Goal: Information Seeking & Learning: Learn about a topic

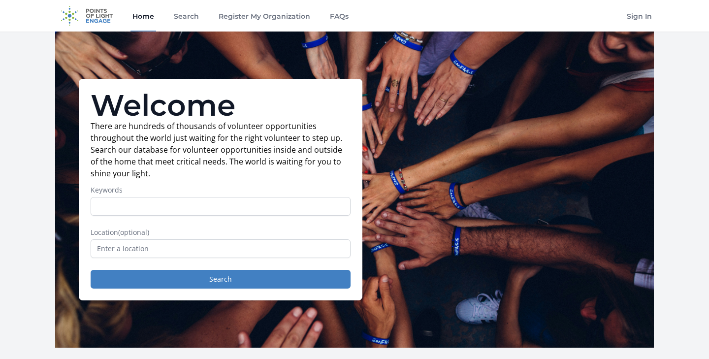
click at [172, 259] on form "Keywords Location (optional) Search" at bounding box center [221, 236] width 260 height 103
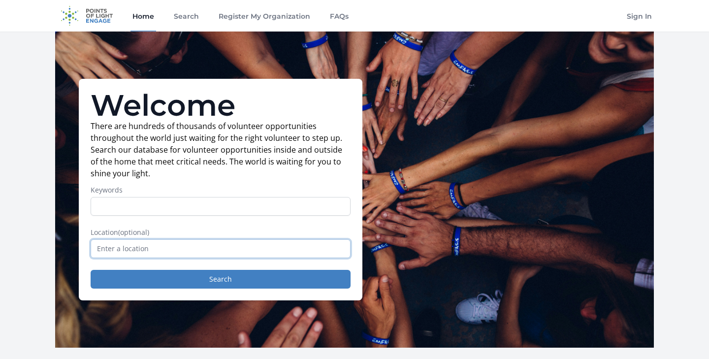
click at [173, 252] on input "text" at bounding box center [221, 248] width 260 height 19
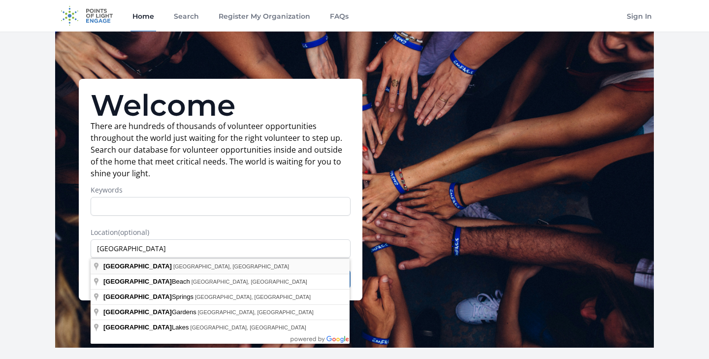
type input "Miami, FL, USA"
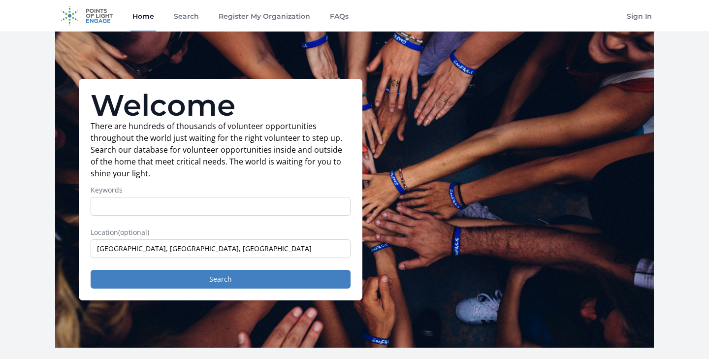
drag, startPoint x: 174, startPoint y: 260, endPoint x: 176, endPoint y: 268, distance: 8.5
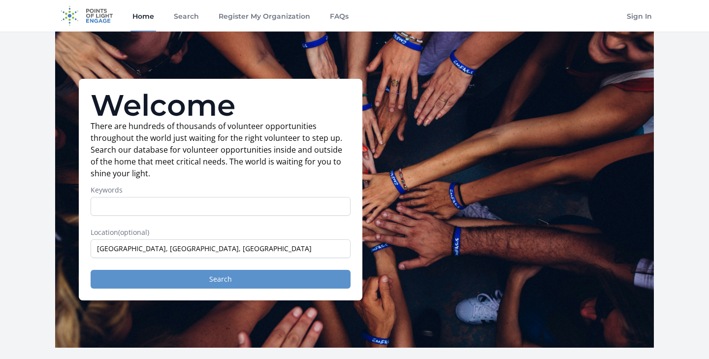
click at [219, 278] on button "Search" at bounding box center [221, 279] width 260 height 19
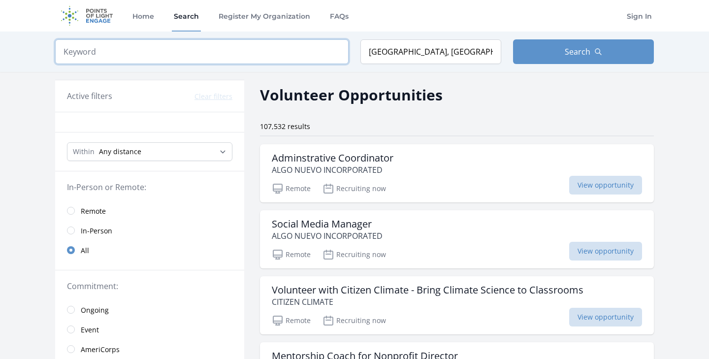
click at [189, 53] on input "search" at bounding box center [202, 51] width 294 height 25
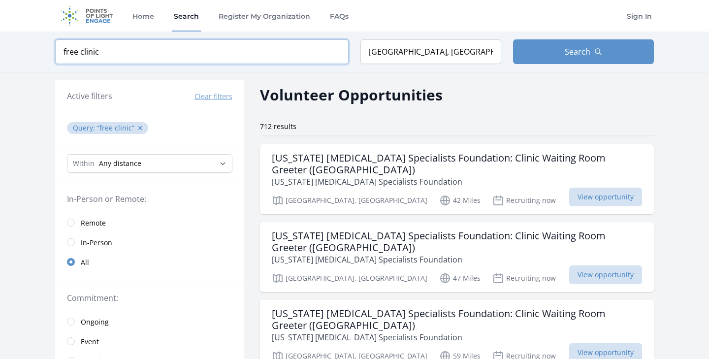
type input "free clinic"
click button "submit" at bounding box center [0, 0] width 0 height 0
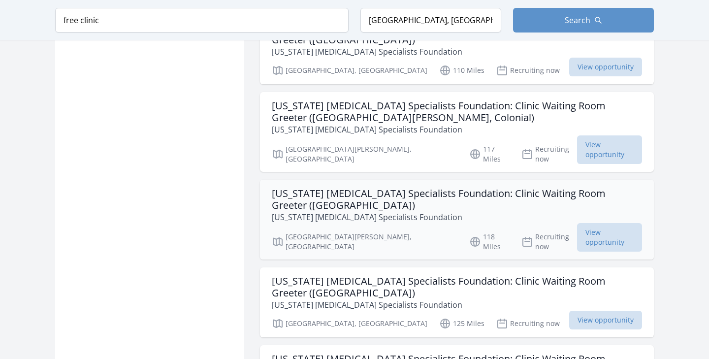
scroll to position [1034, 0]
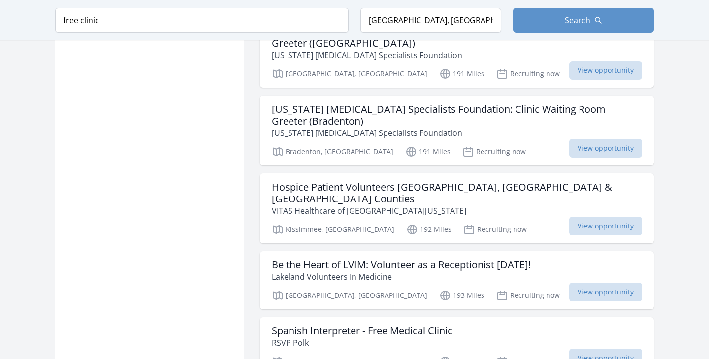
scroll to position [2378, 0]
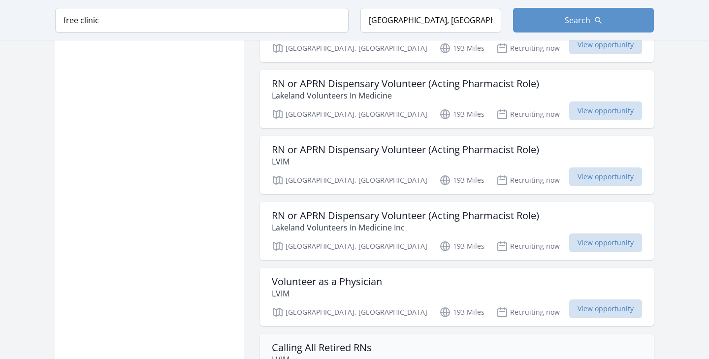
scroll to position [3220, 0]
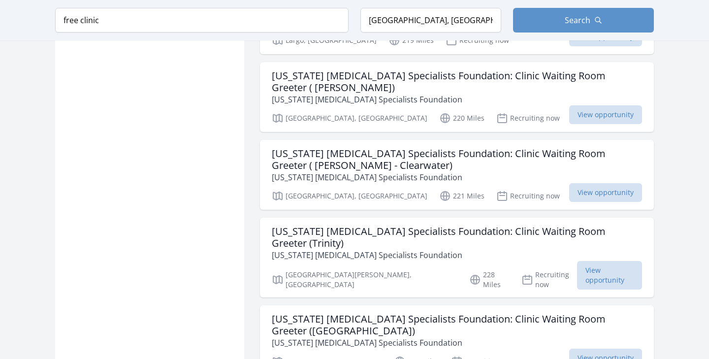
scroll to position [4444, 0]
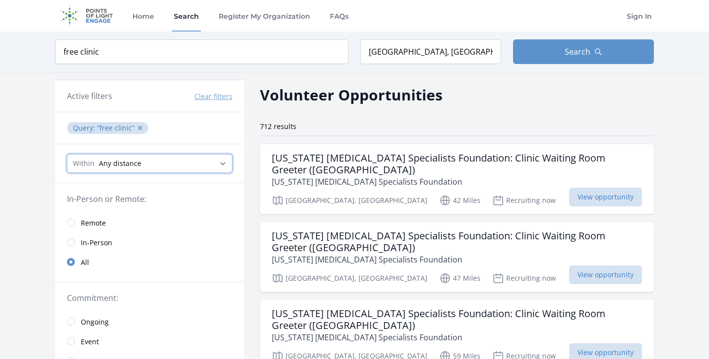
select select "8046"
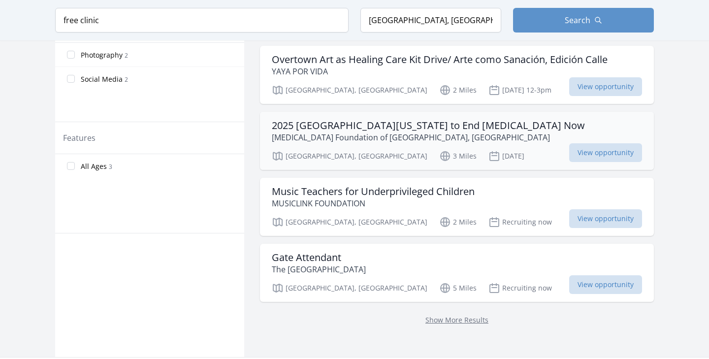
scroll to position [465, 0]
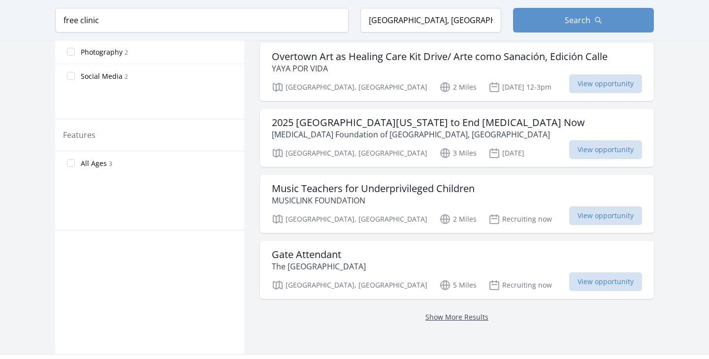
click at [439, 312] on link "Show More Results" at bounding box center [457, 316] width 63 height 9
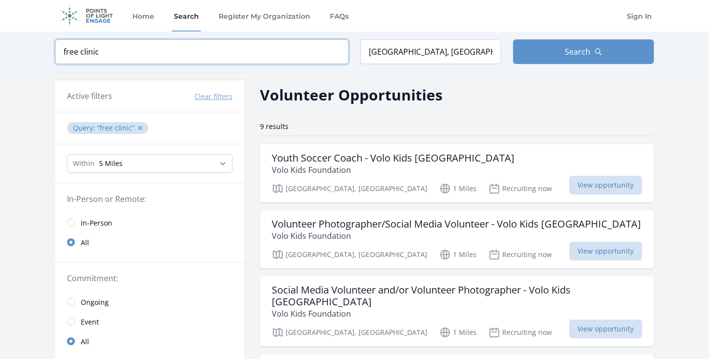
drag, startPoint x: 128, startPoint y: 56, endPoint x: 49, endPoint y: 47, distance: 79.7
click at [49, 47] on div "Keyword free clinic Location Miami, FL, USA Search" at bounding box center [354, 52] width 631 height 40
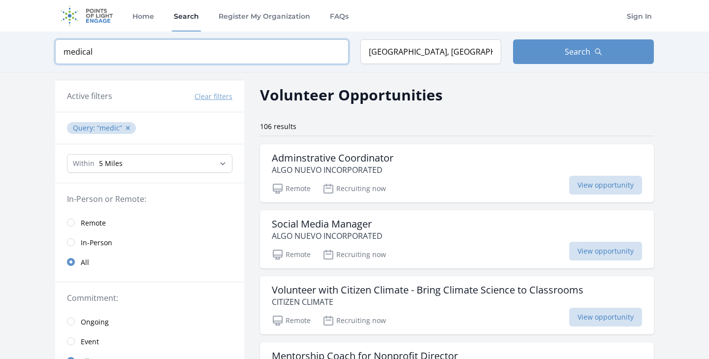
type input "medical"
click button "submit" at bounding box center [0, 0] width 0 height 0
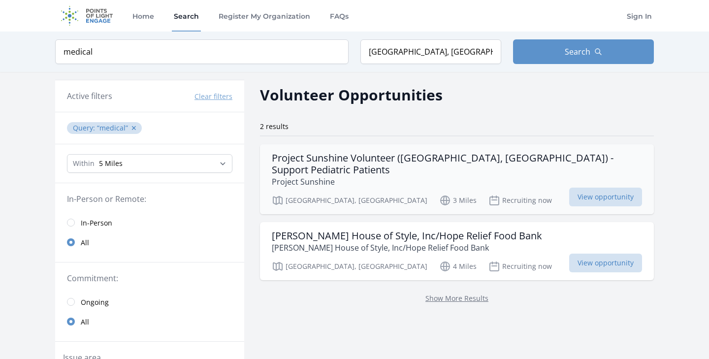
click at [371, 176] on p "Project Sunshine" at bounding box center [457, 182] width 370 height 12
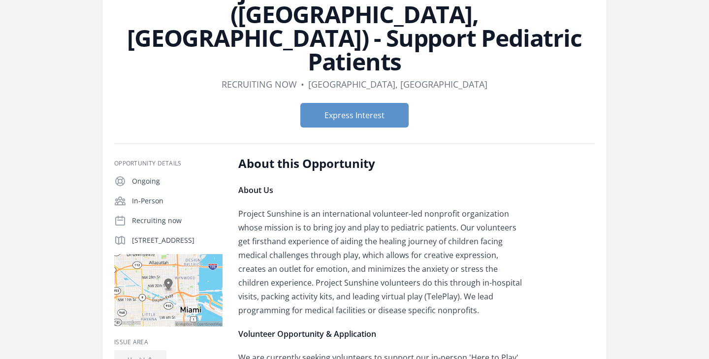
scroll to position [96, 0]
click at [179, 254] on img at bounding box center [168, 290] width 108 height 72
click at [181, 254] on img at bounding box center [168, 290] width 108 height 72
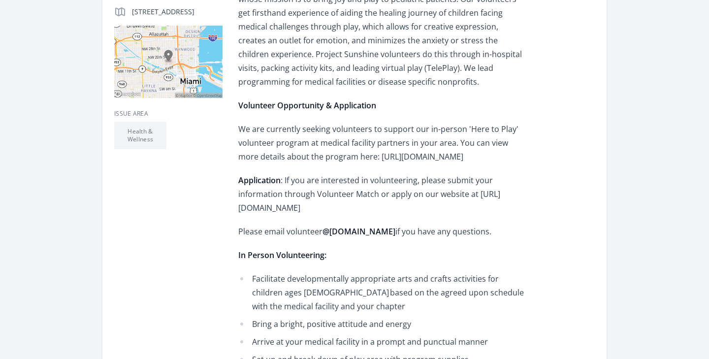
scroll to position [334, 0]
